Goal: Task Accomplishment & Management: Complete application form

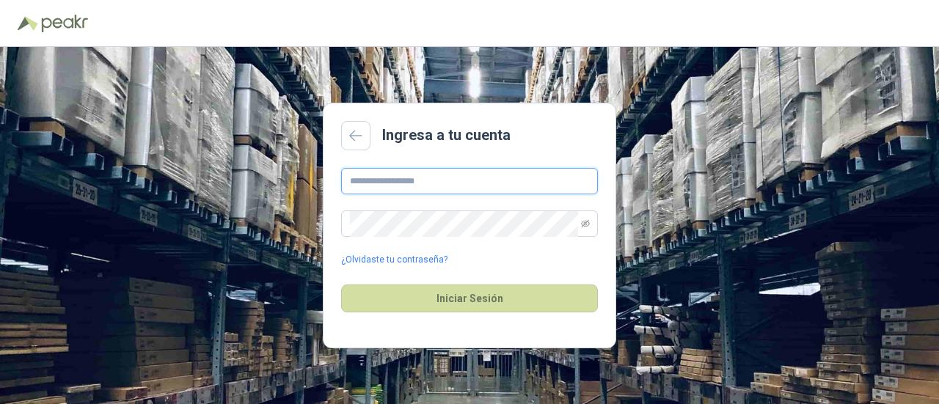
click at [489, 170] on main "Ingresa a tu cuenta ¿Olvidaste tu contraseña? Iniciar Sesión" at bounding box center [470, 226] width 294 height 246
type input "**********"
click at [341, 285] on button "Iniciar Sesión" at bounding box center [469, 299] width 257 height 28
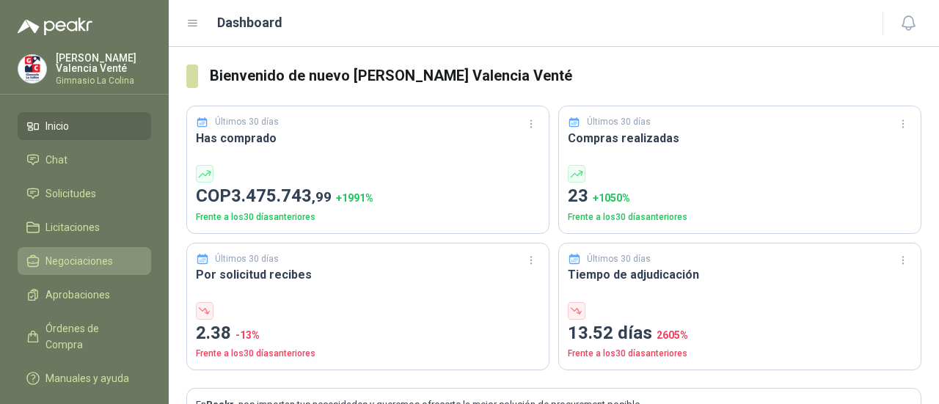
click at [63, 261] on span "Negociaciones" at bounding box center [79, 261] width 68 height 16
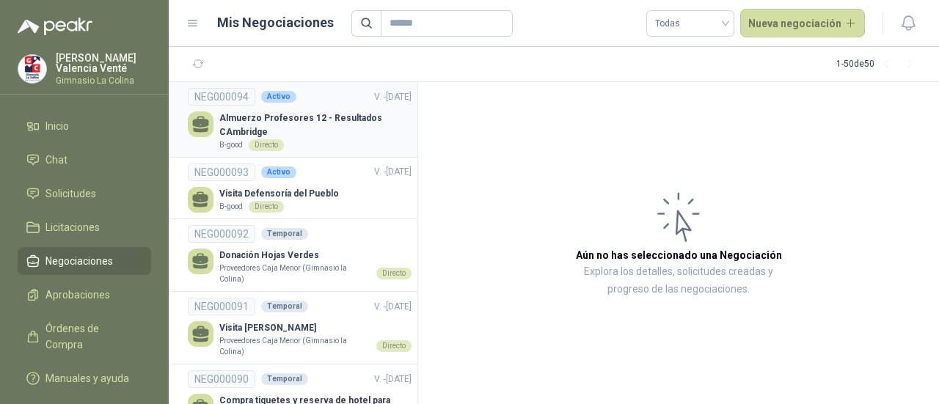
click at [315, 149] on div "B-good Directo" at bounding box center [315, 145] width 192 height 12
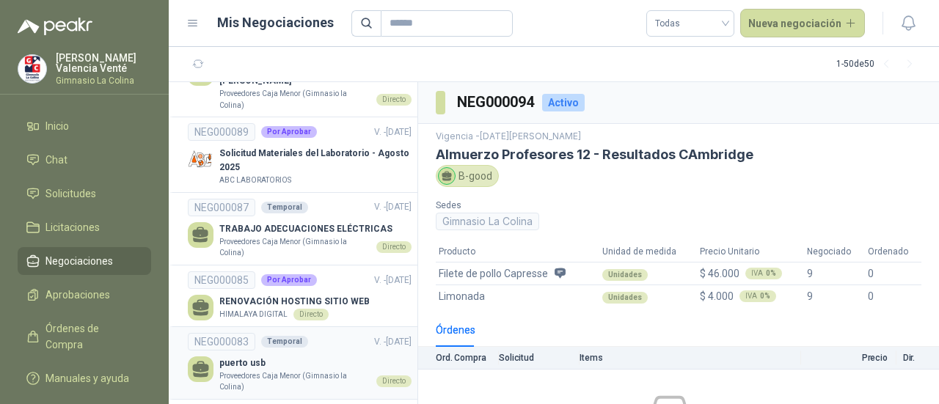
scroll to position [367, 0]
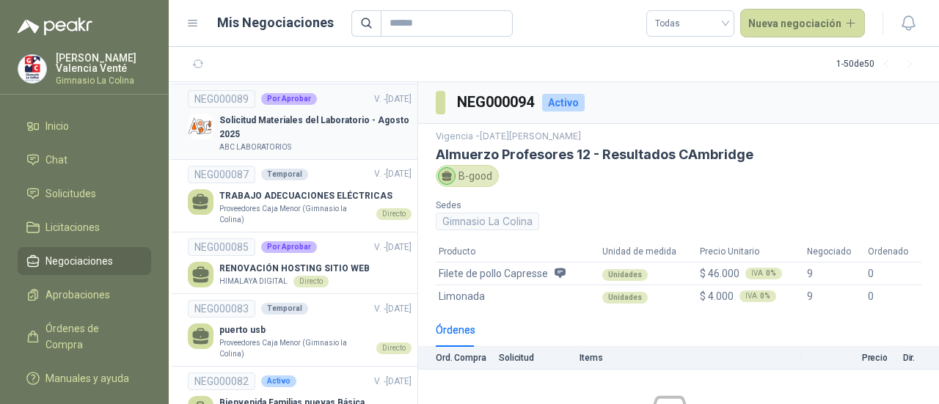
click at [310, 146] on div "ABC LABORATORIOS" at bounding box center [315, 148] width 192 height 12
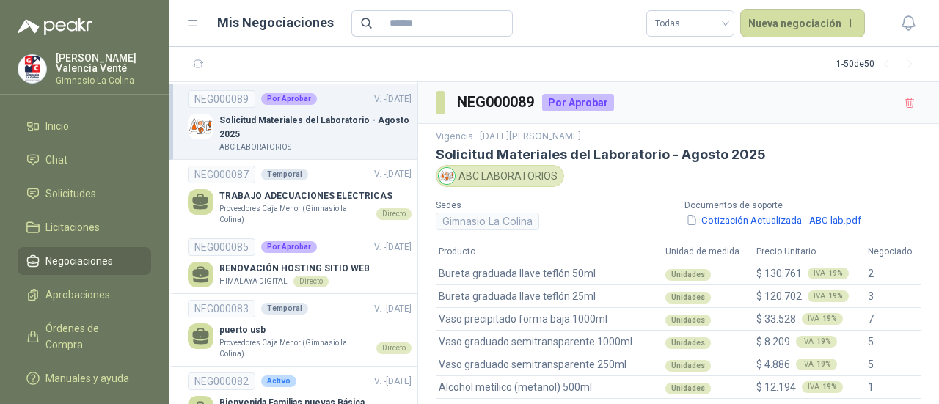
click at [528, 178] on div "ABC LABORATORIOS" at bounding box center [500, 176] width 128 height 22
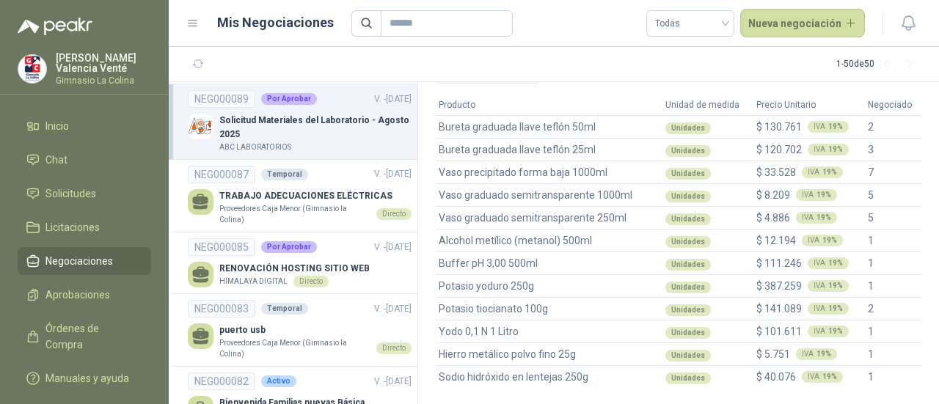
scroll to position [294, 0]
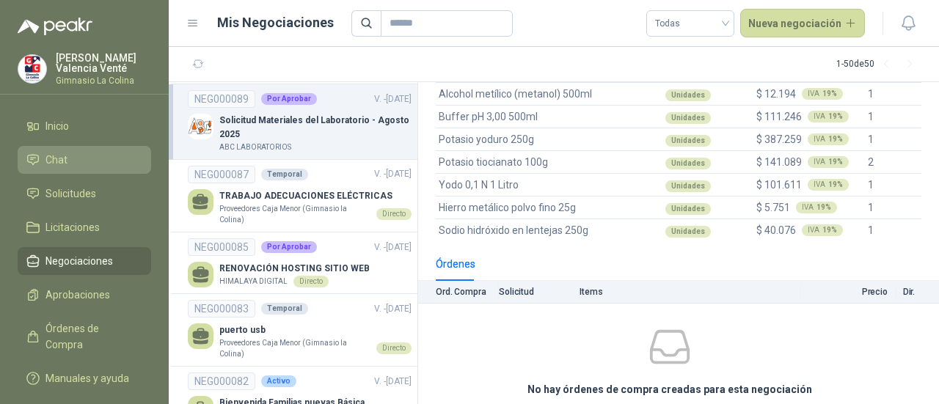
click at [42, 148] on link "Chat" at bounding box center [85, 160] width 134 height 28
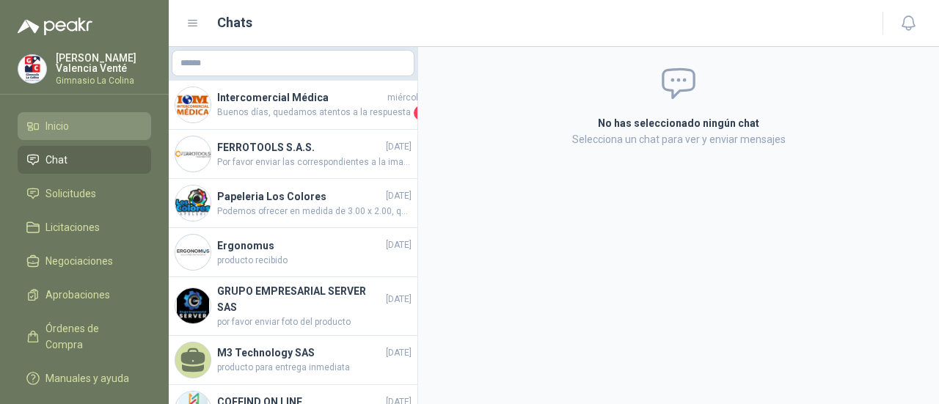
click at [45, 125] on span "Inicio" at bounding box center [56, 126] width 23 height 16
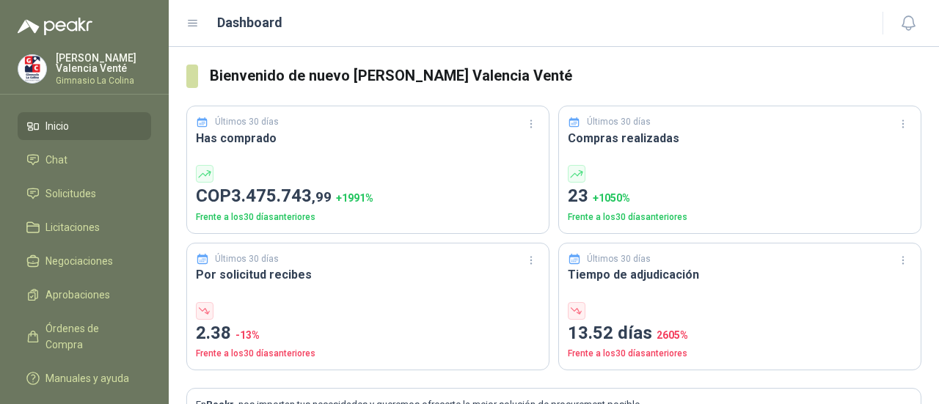
click at [0, 200] on ul "Inicio Chat Solicitudes Licitaciones Negociaciones Aprobaciones Órdenes de Comp…" at bounding box center [84, 255] width 169 height 286
click at [15, 195] on ul "Inicio Chat Solicitudes Licitaciones Negociaciones Aprobaciones Órdenes de Comp…" at bounding box center [84, 255] width 169 height 286
click at [46, 184] on link "Solicitudes" at bounding box center [85, 194] width 134 height 28
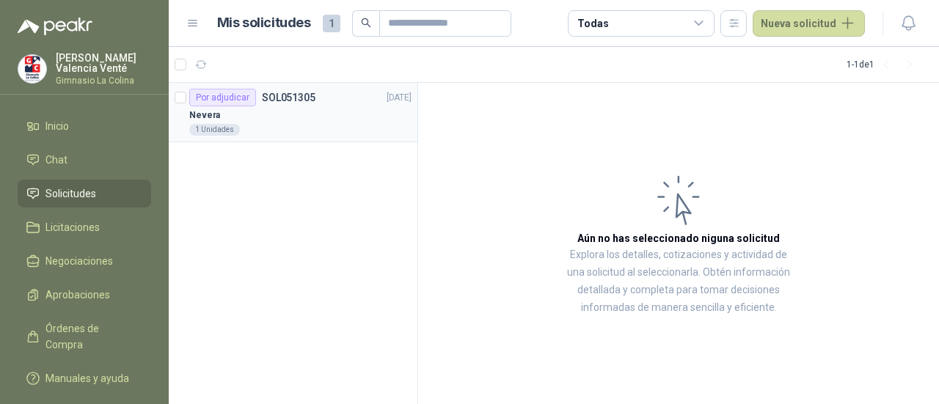
click at [272, 134] on div "1 Unidades" at bounding box center [300, 130] width 222 height 12
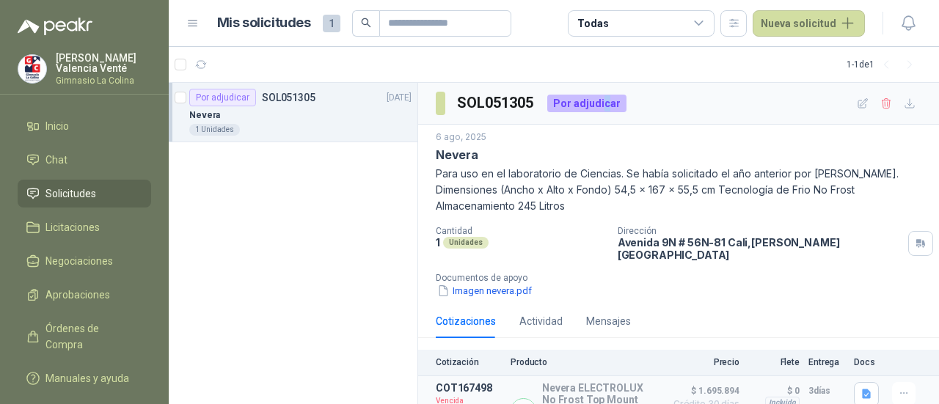
click at [605, 103] on div "Por adjudicar" at bounding box center [586, 104] width 79 height 18
click at [857, 106] on icon "button" at bounding box center [863, 104] width 12 height 12
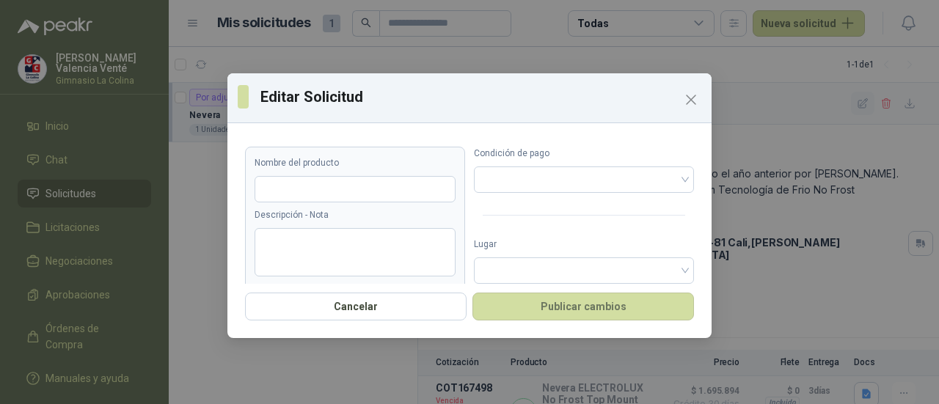
type input "******"
type textarea "**********"
type input "*"
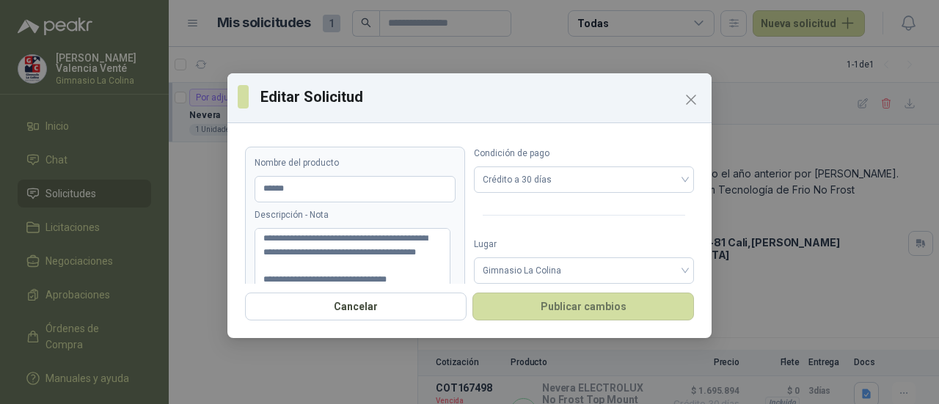
drag, startPoint x: 693, startPoint y: 110, endPoint x: 696, endPoint y: 118, distance: 8.9
click at [696, 118] on div "**********" at bounding box center [469, 205] width 484 height 265
click at [697, 105] on icon "Close" at bounding box center [691, 100] width 18 height 18
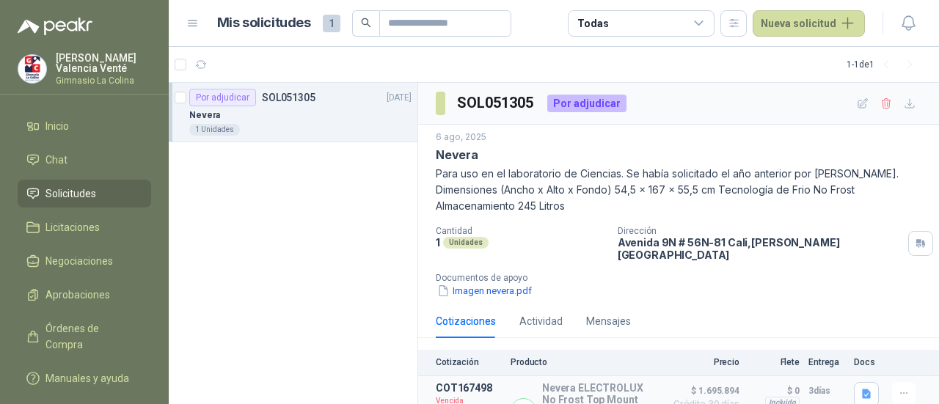
click at [328, 27] on span "1" at bounding box center [332, 24] width 18 height 18
click at [329, 28] on span "1" at bounding box center [332, 24] width 18 height 18
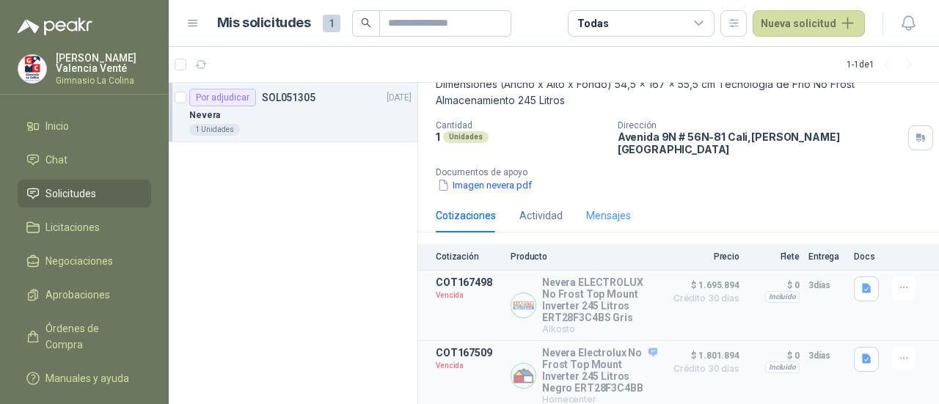
scroll to position [115, 0]
